Goal: Find specific page/section: Find specific page/section

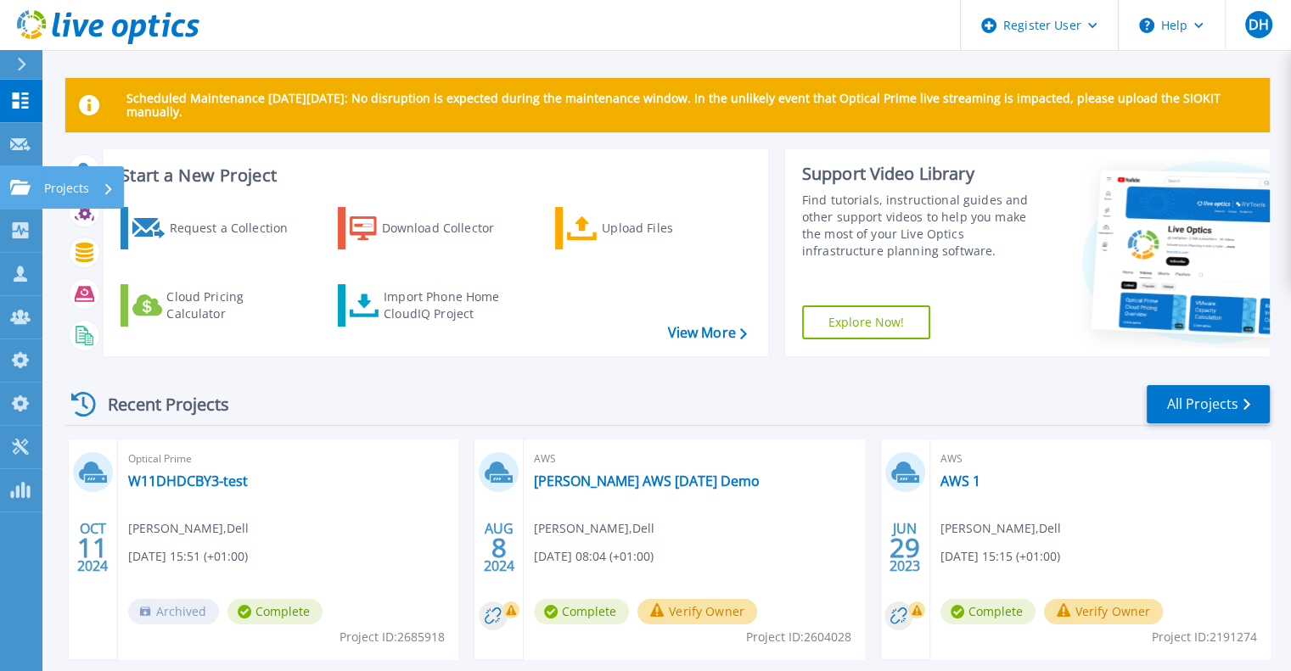
click at [23, 199] on link "Projects Projects" at bounding box center [21, 187] width 42 height 43
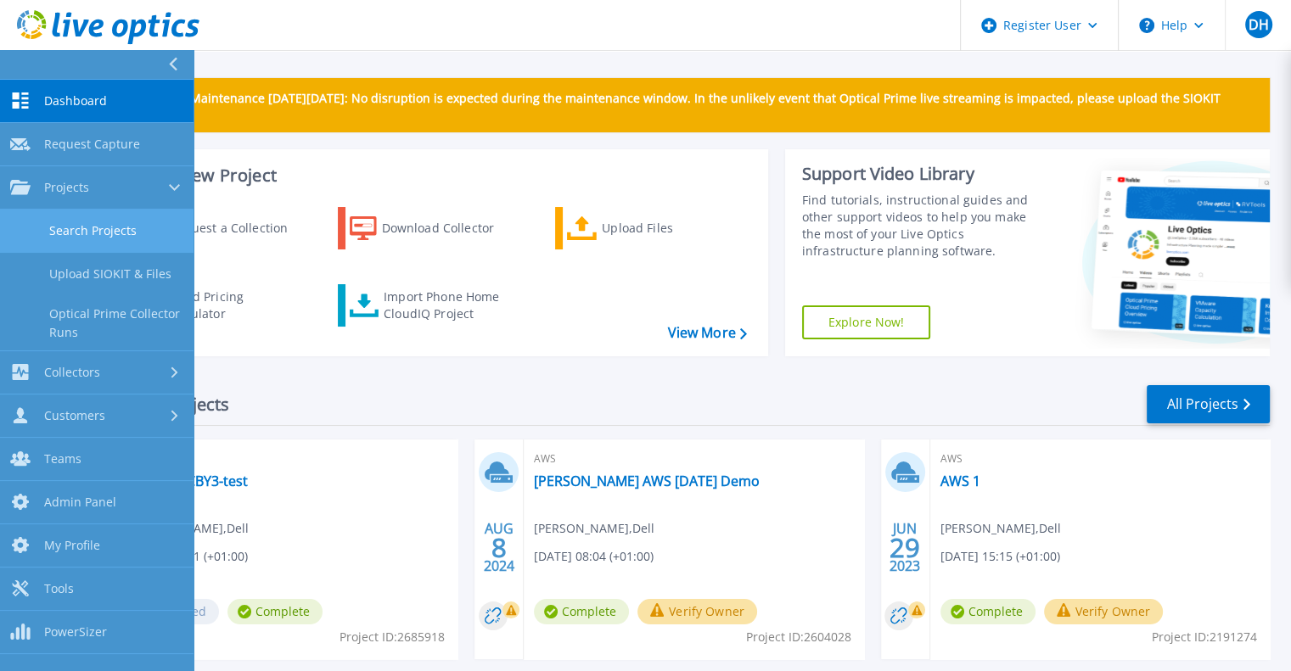
click at [129, 227] on link "Search Projects" at bounding box center [96, 231] width 193 height 43
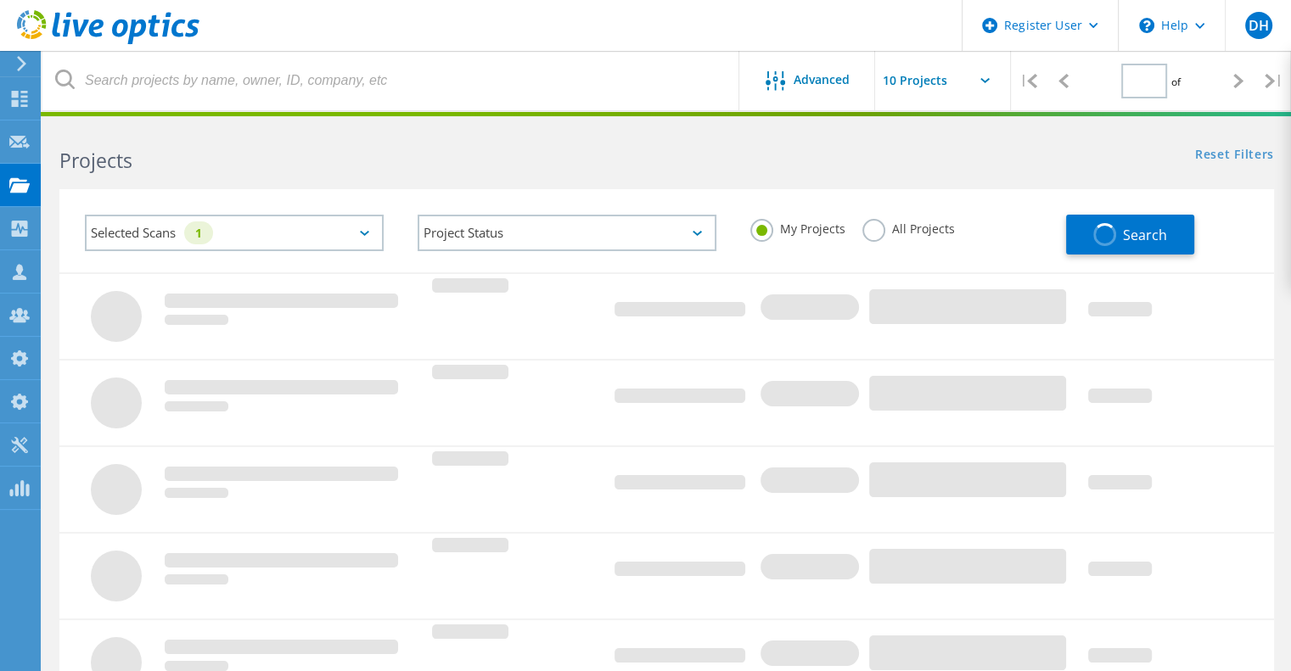
type input "1"
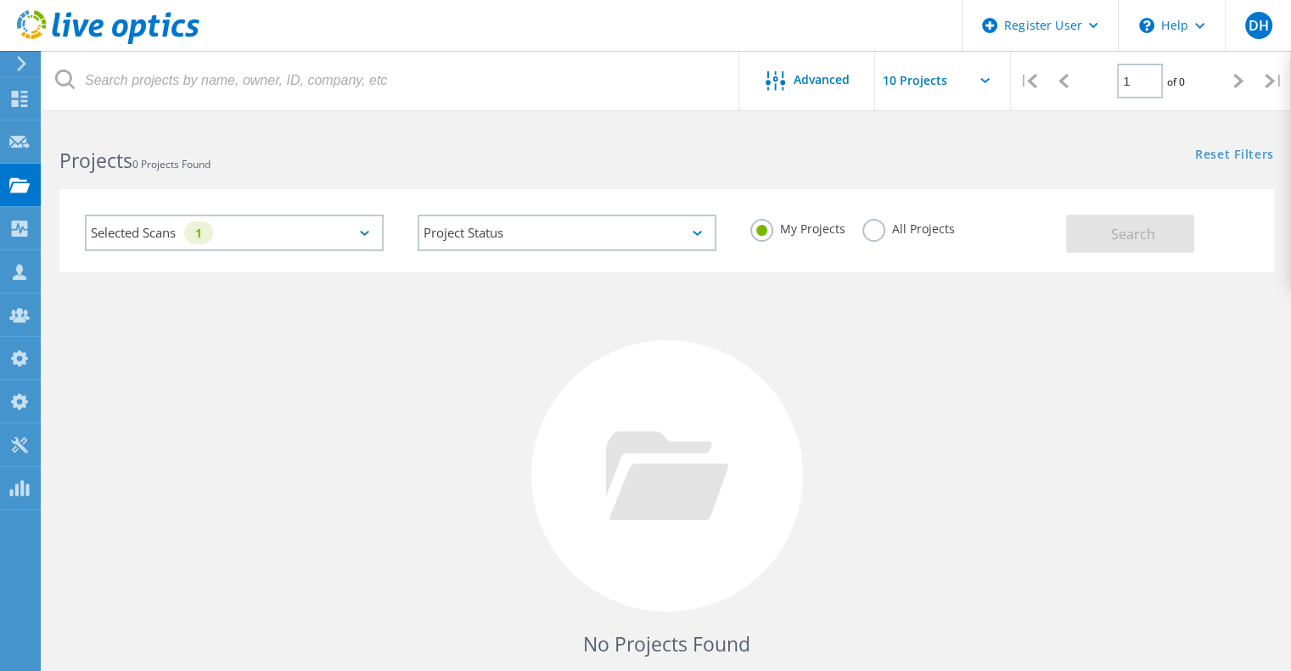
click at [376, 225] on div "Selected Scans 1" at bounding box center [234, 233] width 299 height 36
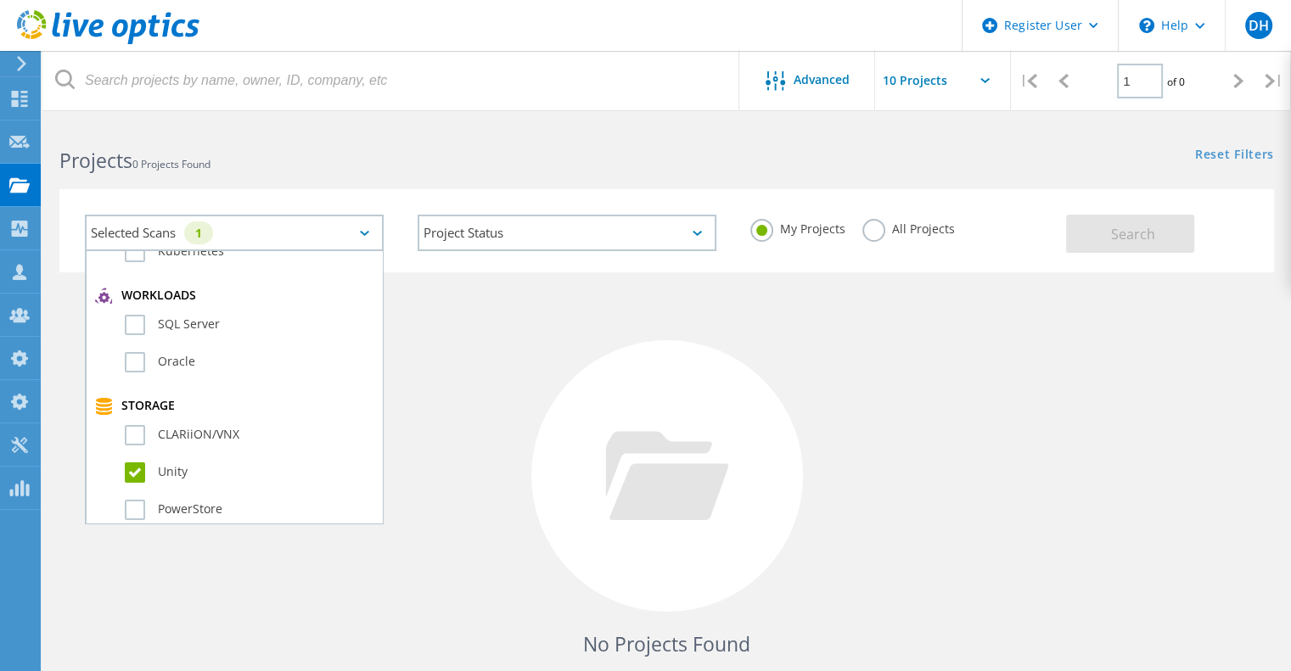
scroll to position [249, 0]
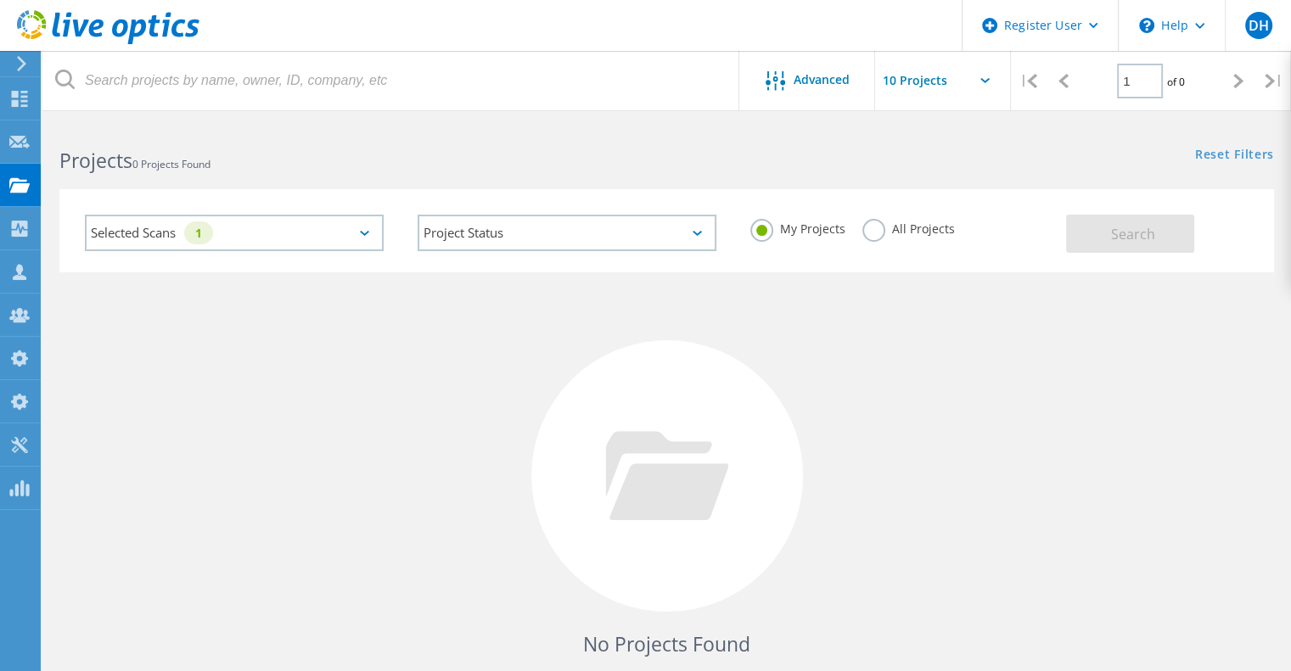
click at [881, 231] on label "All Projects" at bounding box center [908, 227] width 92 height 16
click at [0, 0] on input "All Projects" at bounding box center [0, 0] width 0 height 0
click at [1110, 233] on button "Search" at bounding box center [1130, 234] width 128 height 38
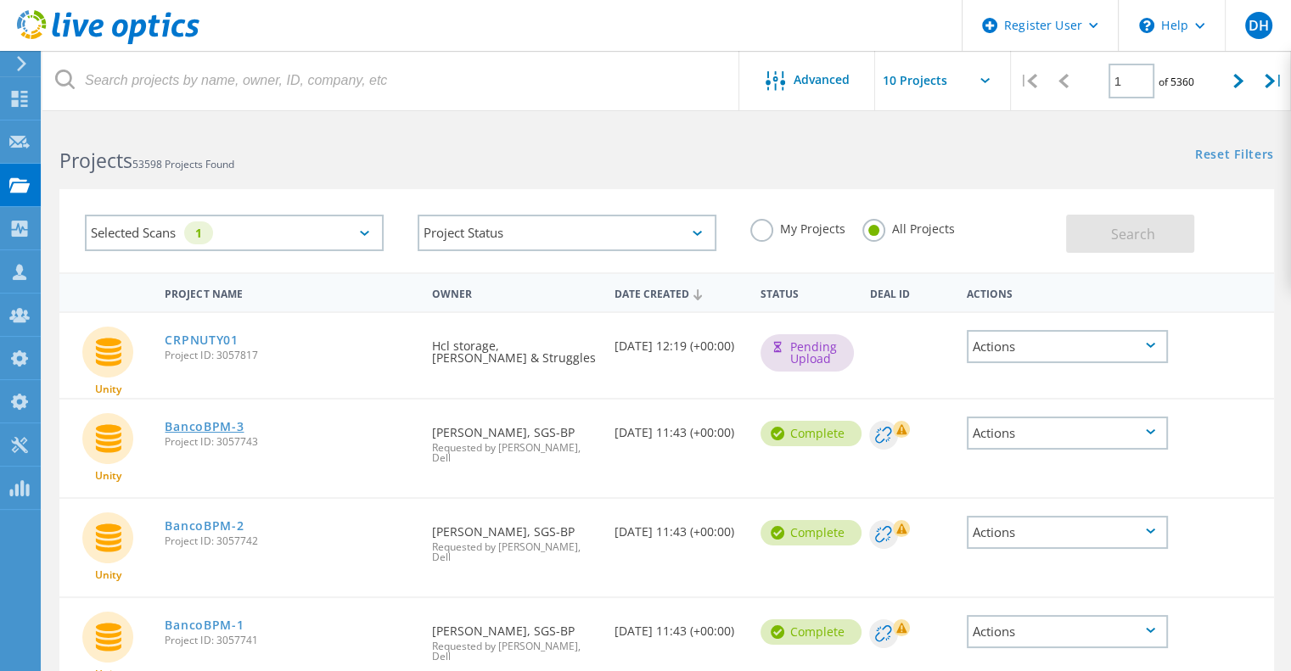
click at [192, 428] on link "BancoBPM-3" at bounding box center [204, 427] width 79 height 12
